Goal: Information Seeking & Learning: Learn about a topic

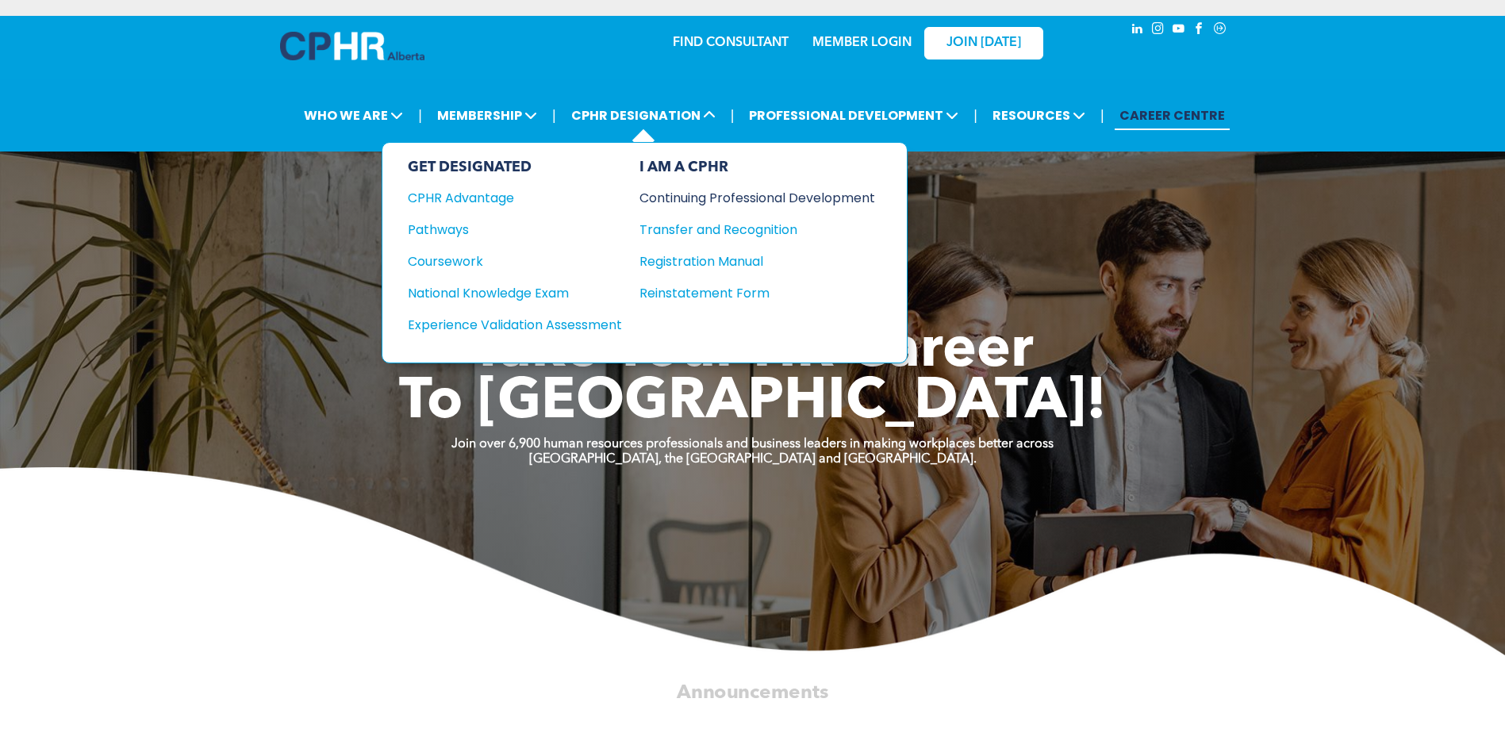
click at [659, 204] on div "Continuing Professional Development" at bounding box center [746, 198] width 212 height 20
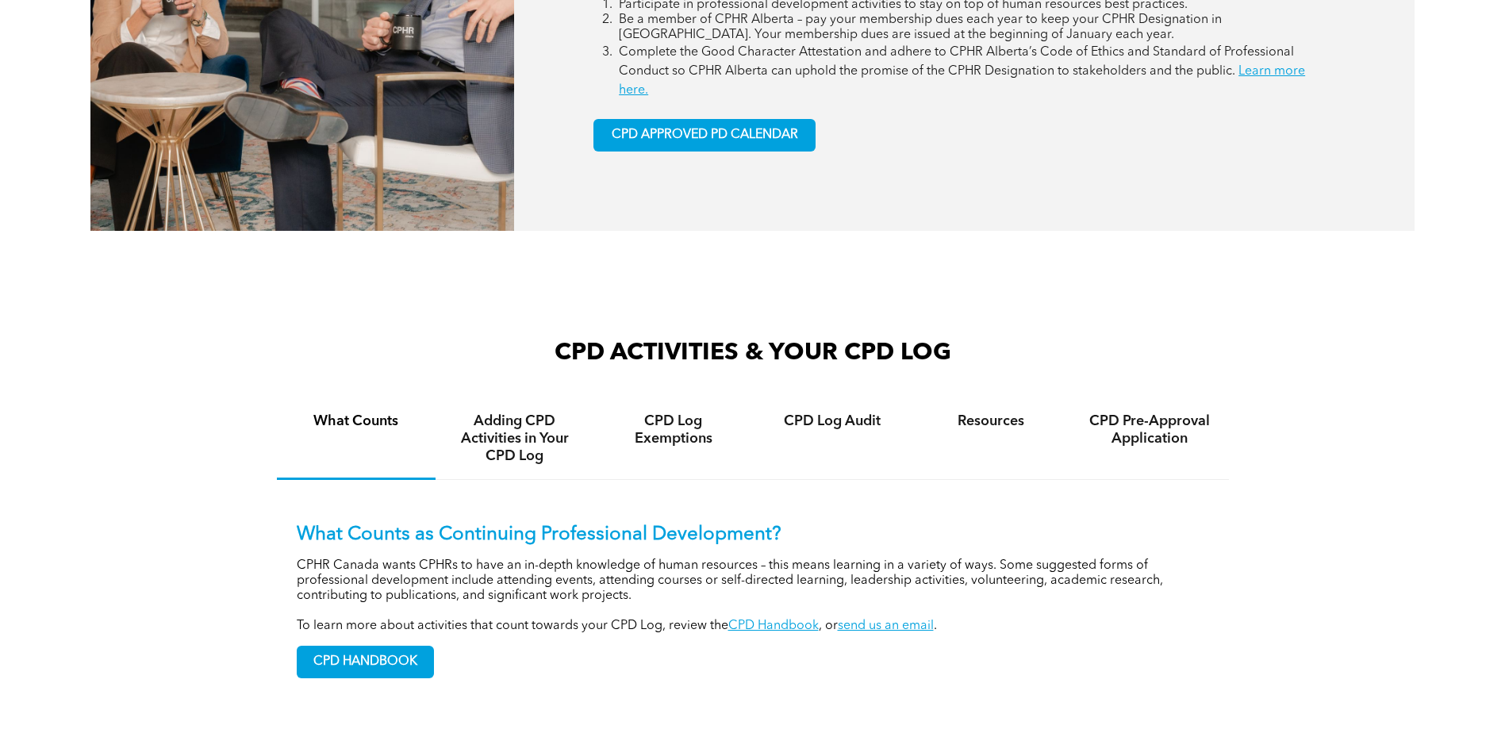
scroll to position [1032, 0]
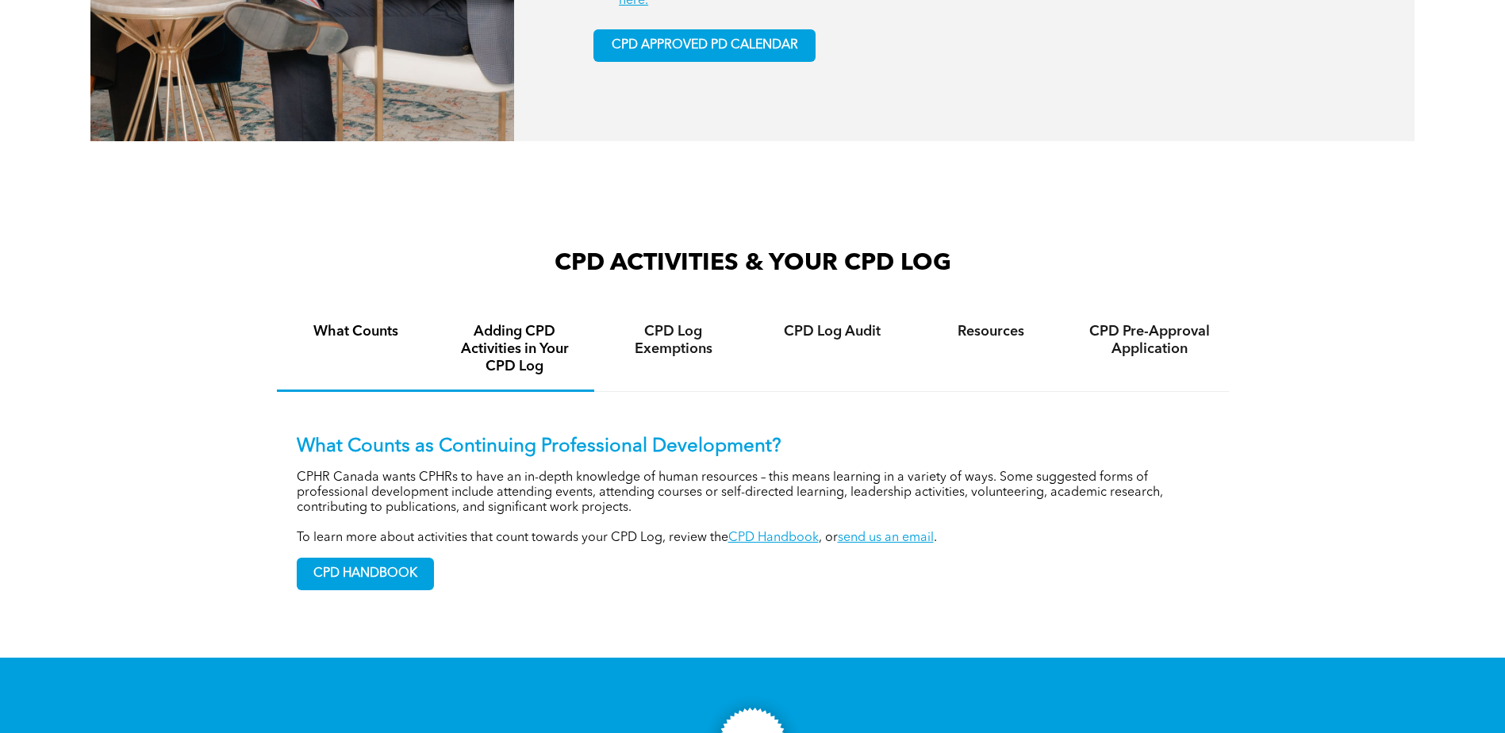
click at [544, 359] on h4 "Adding CPD Activities in Your CPD Log" at bounding box center [515, 349] width 130 height 52
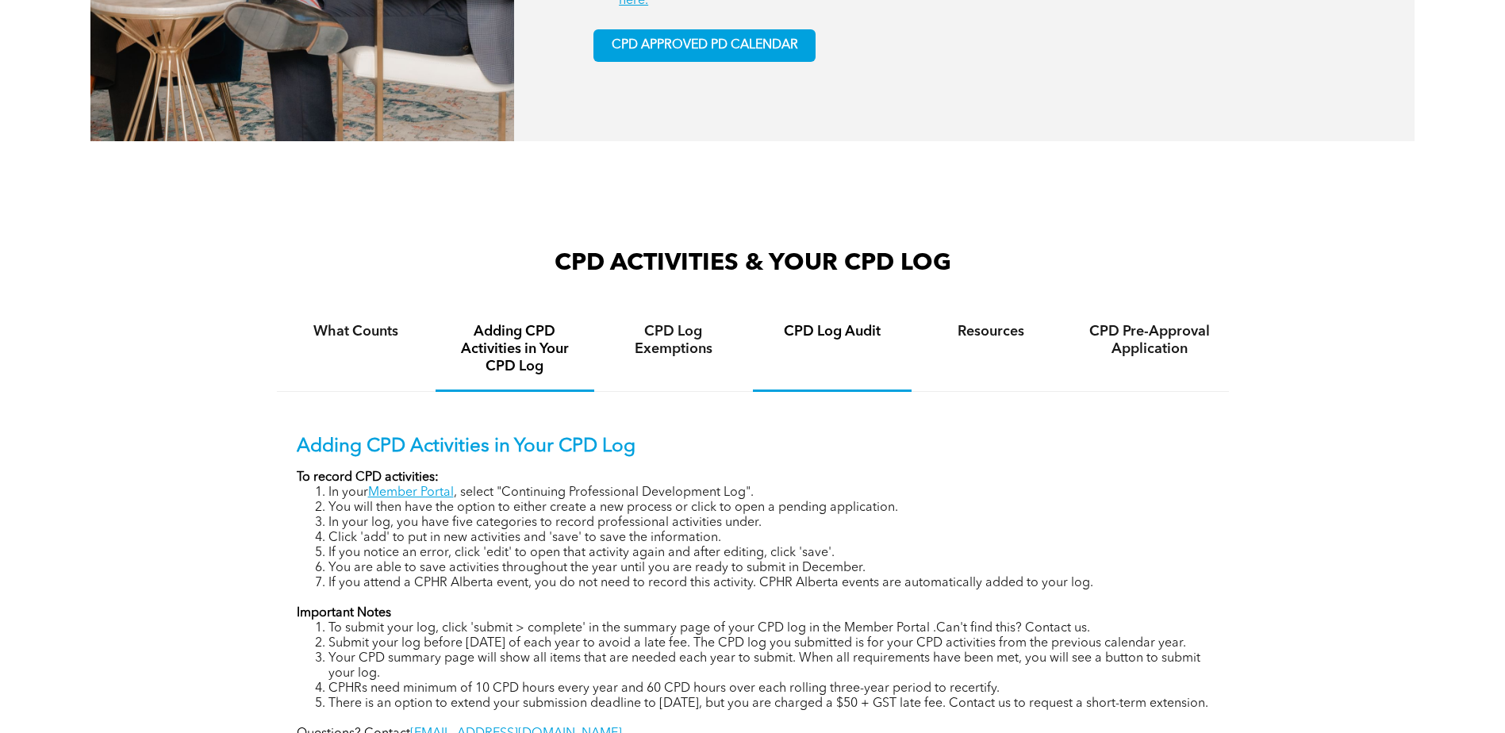
click at [820, 349] on div "CPD Log Audit" at bounding box center [832, 350] width 159 height 83
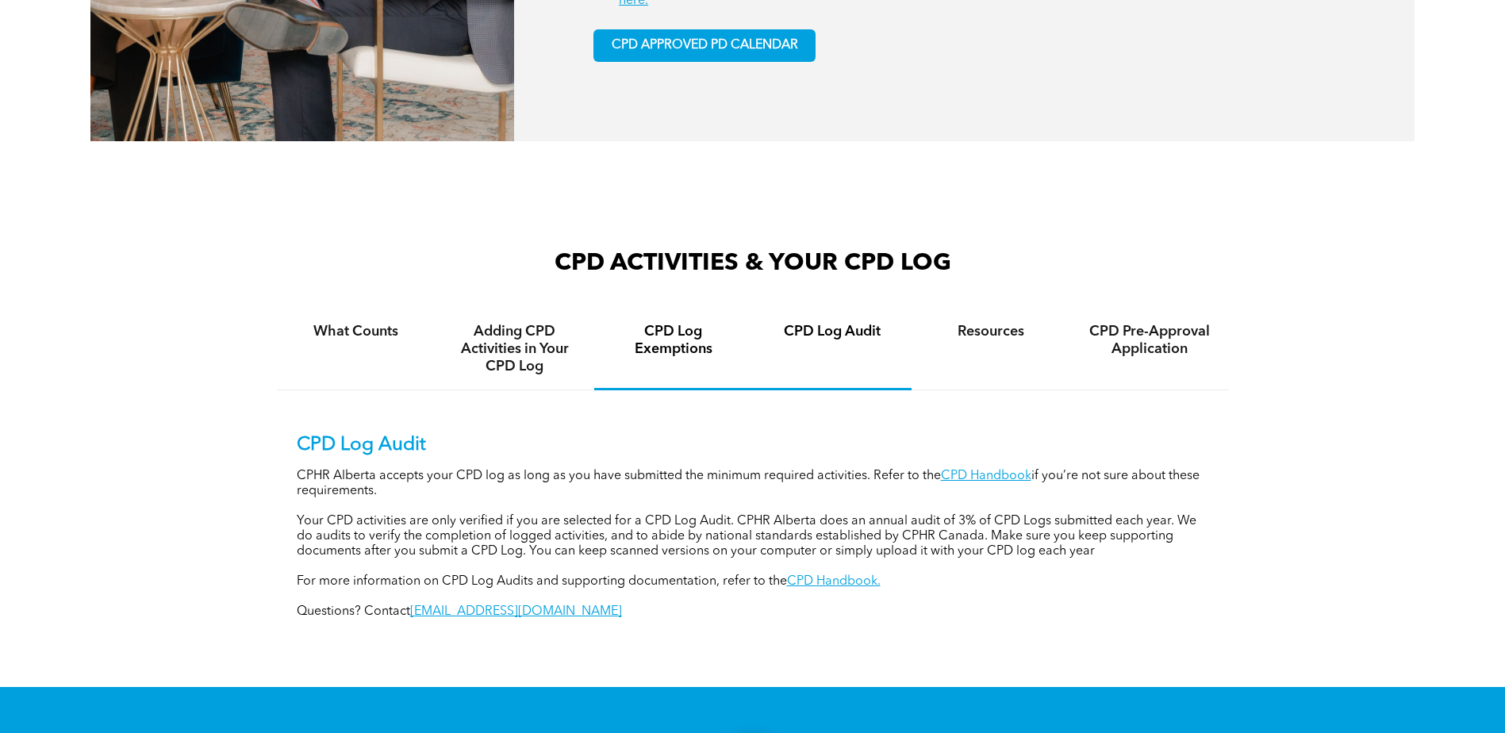
click at [698, 361] on div "CPD Log Exemptions" at bounding box center [673, 350] width 159 height 82
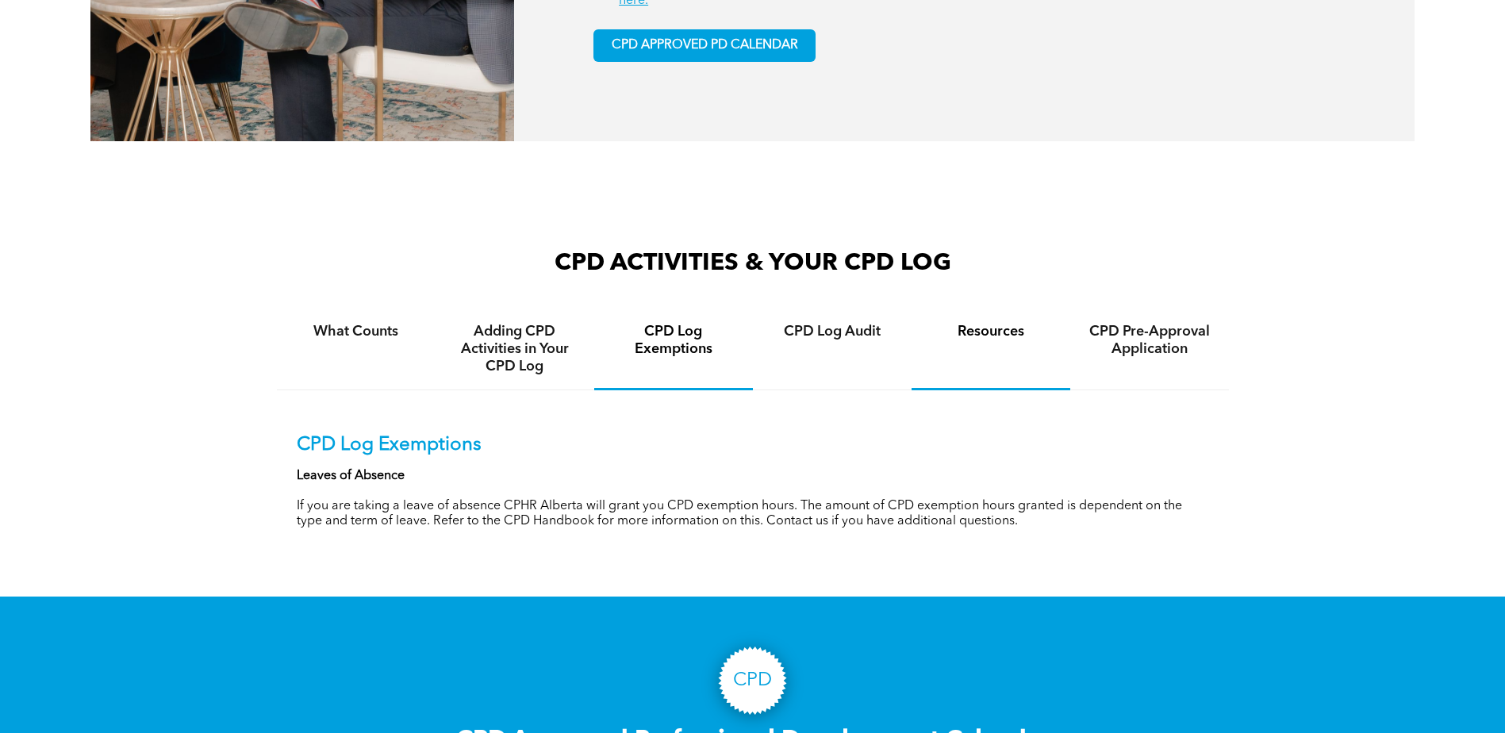
click at [983, 359] on div "Resources" at bounding box center [991, 350] width 159 height 82
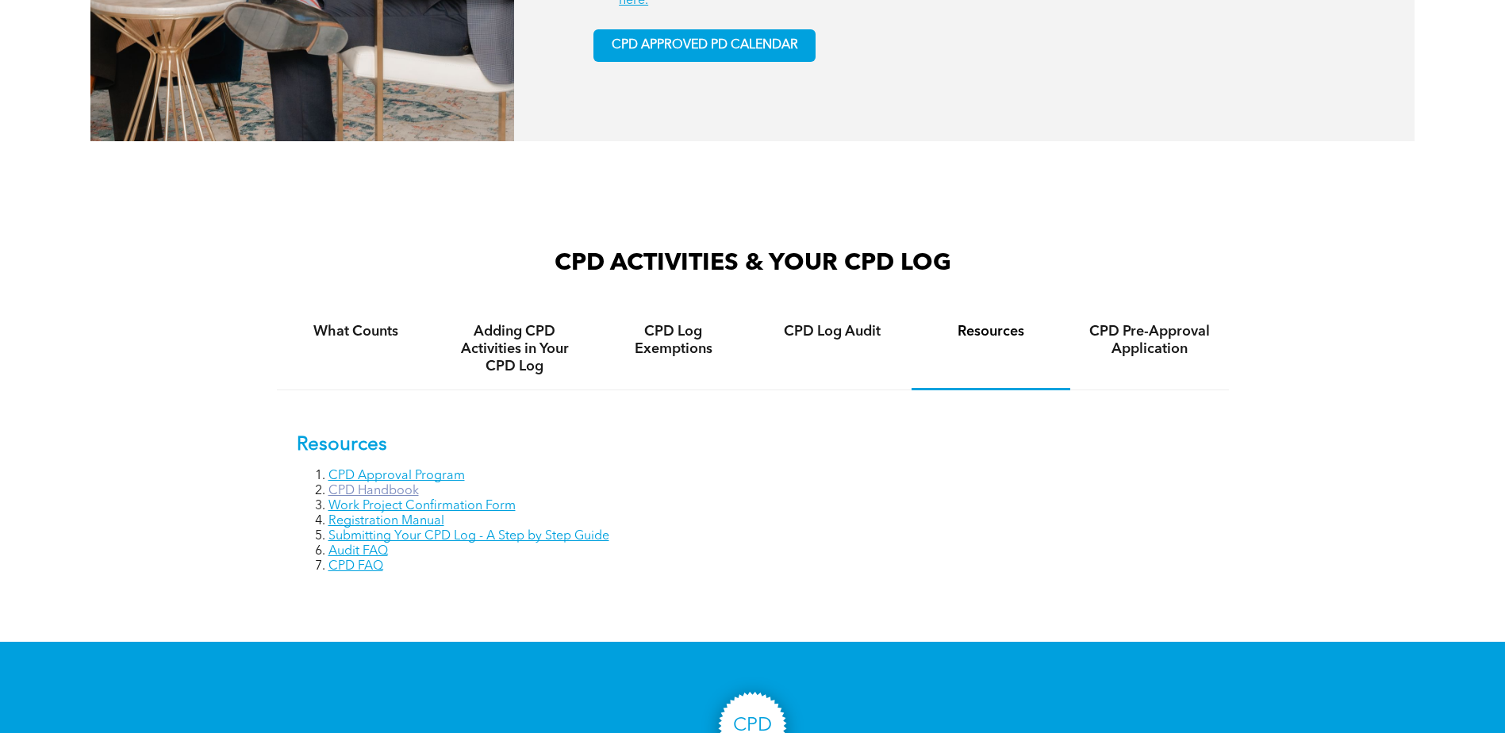
click at [338, 485] on link "CPD Handbook" at bounding box center [374, 491] width 90 height 13
